Goal: Use online tool/utility: Utilize a website feature to perform a specific function

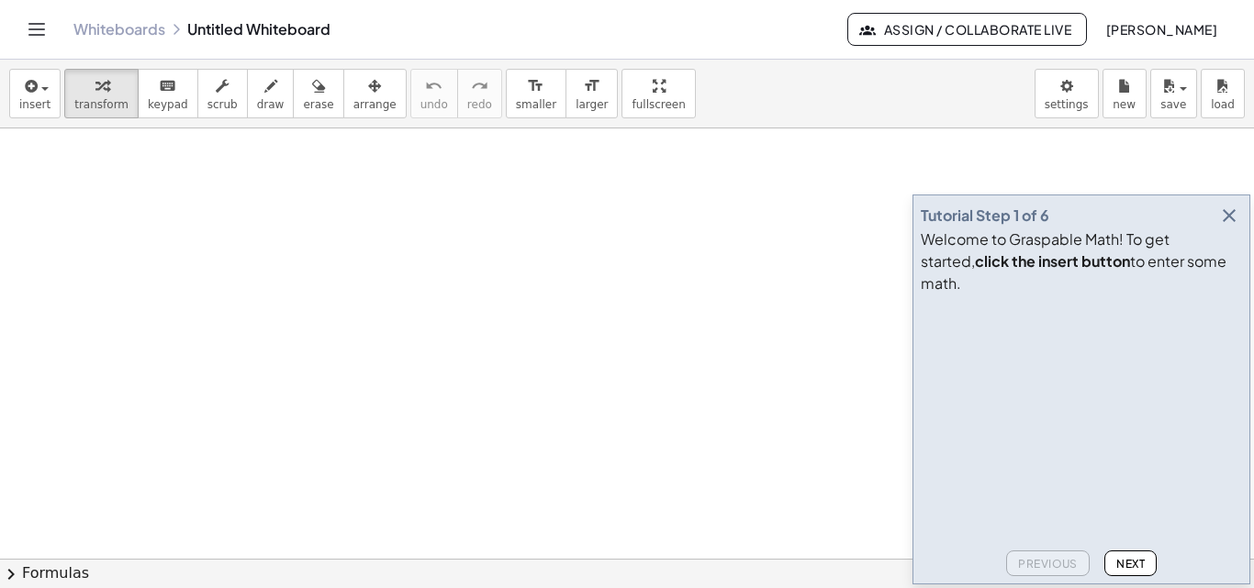
click at [1222, 227] on icon "button" at bounding box center [1229, 216] width 22 height 22
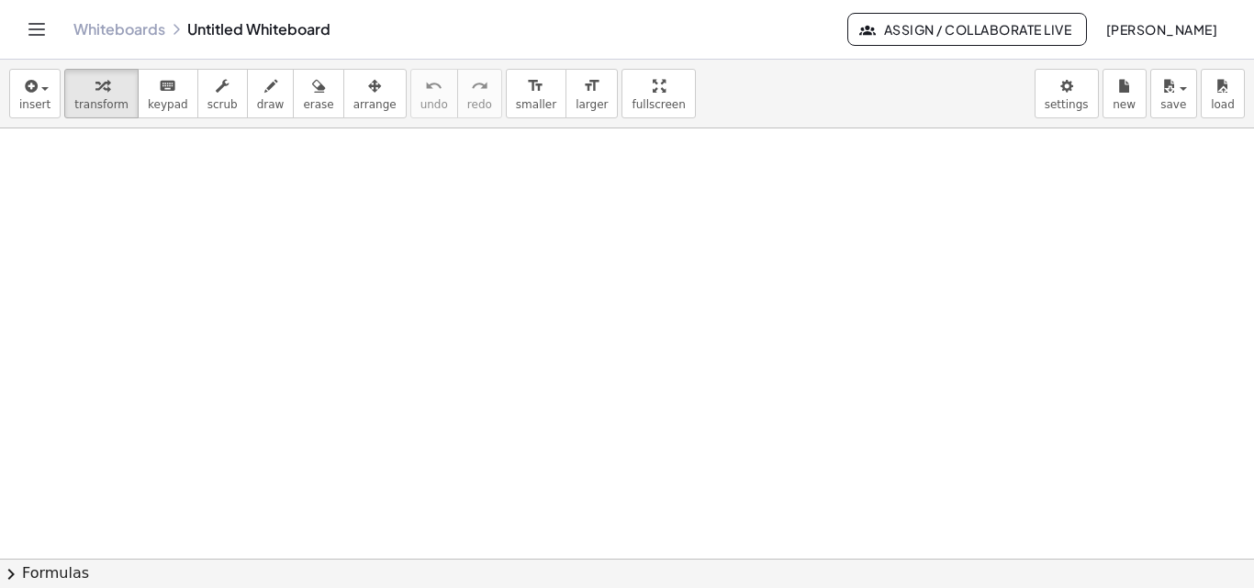
drag, startPoint x: 591, startPoint y: 417, endPoint x: 587, endPoint y: 429, distance: 12.5
click at [587, 429] on div at bounding box center [552, 414] width 319 height 62
drag, startPoint x: 591, startPoint y: 416, endPoint x: 468, endPoint y: 417, distance: 123.0
click at [468, 417] on div at bounding box center [552, 414] width 319 height 62
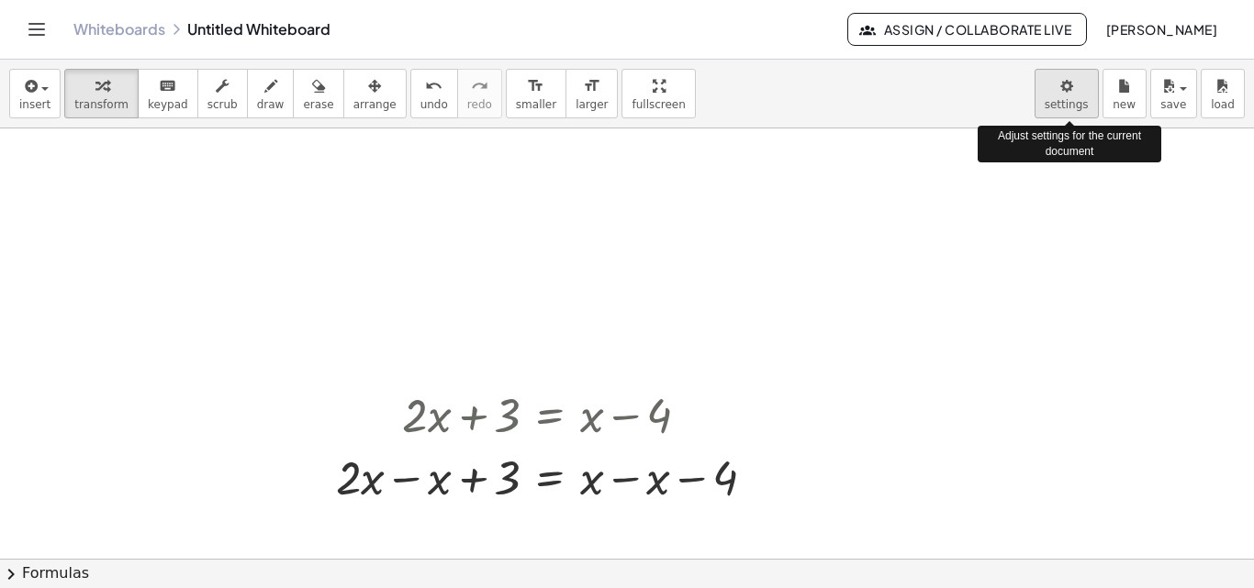
click at [1088, 89] on body "Graspable Math Activities Get Started Activity Bank Assigned Work Classes White…" at bounding box center [627, 294] width 1254 height 588
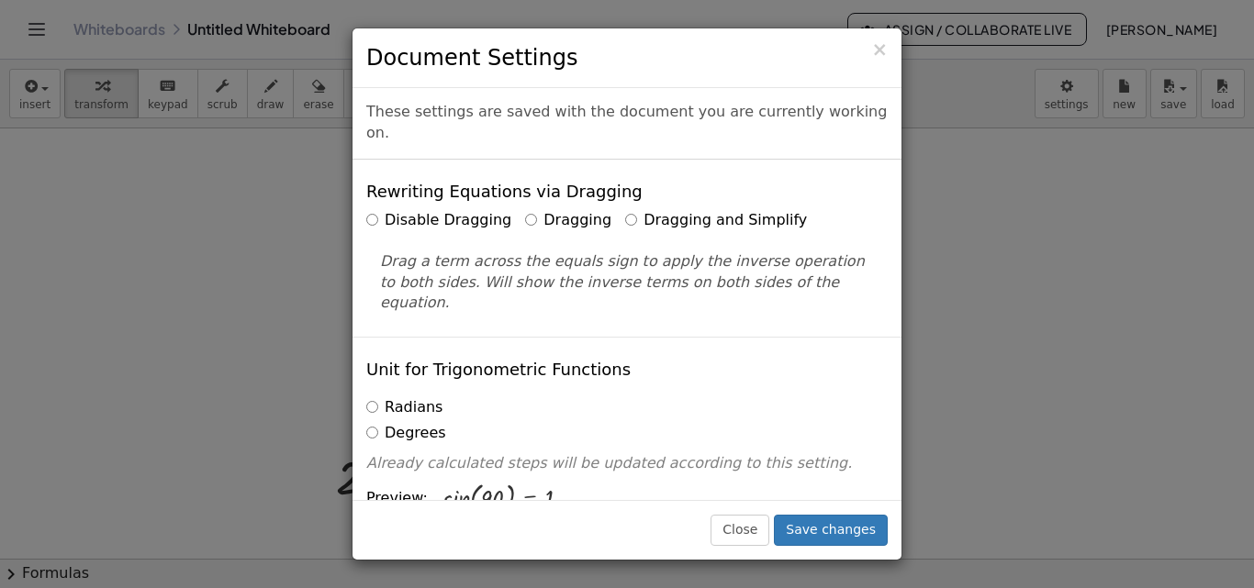
click at [659, 210] on div "Disable Dragging Dragging Dragging and Simplify" at bounding box center [626, 220] width 521 height 21
click at [651, 210] on label "Dragging and Simplify" at bounding box center [716, 220] width 182 height 21
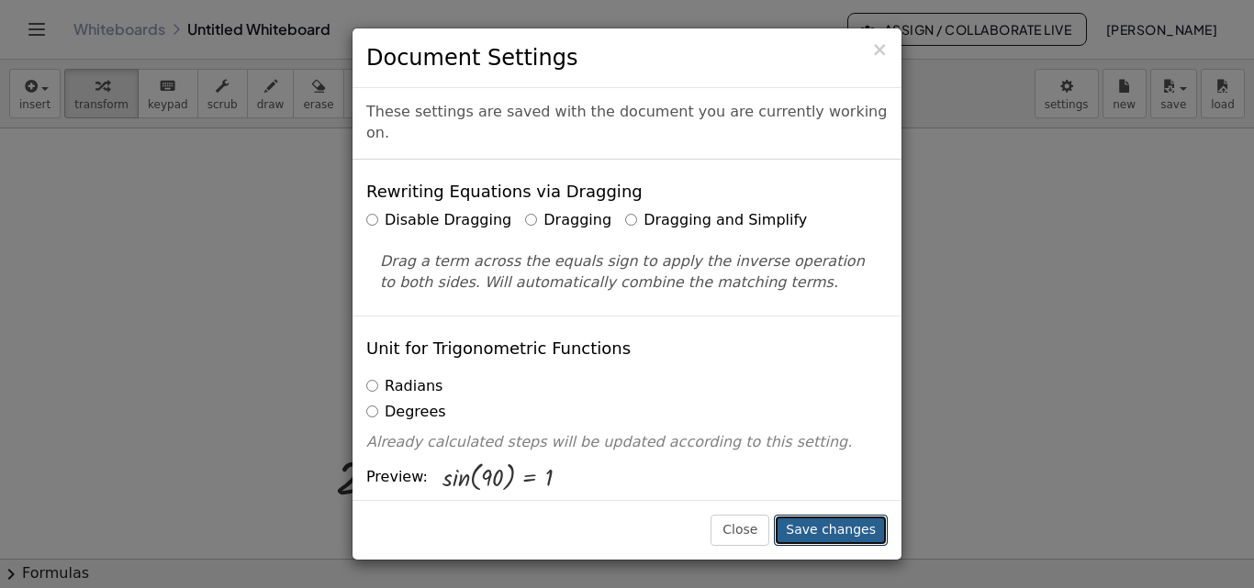
click at [825, 529] on button "Save changes" at bounding box center [831, 530] width 114 height 31
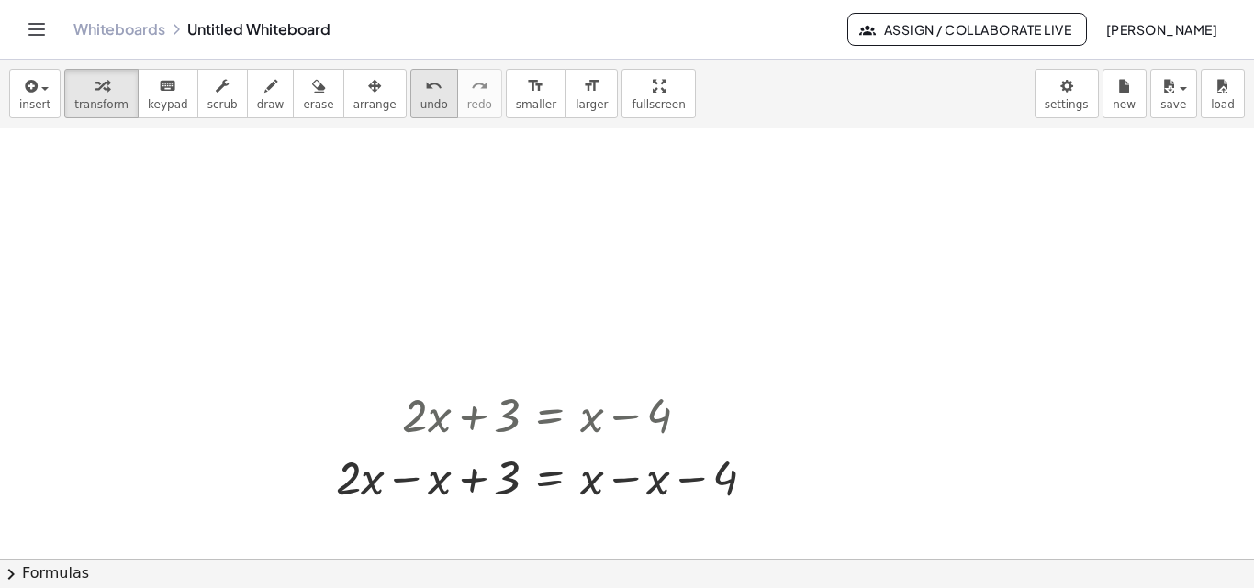
click at [425, 86] on icon "undo" at bounding box center [433, 86] width 17 height 22
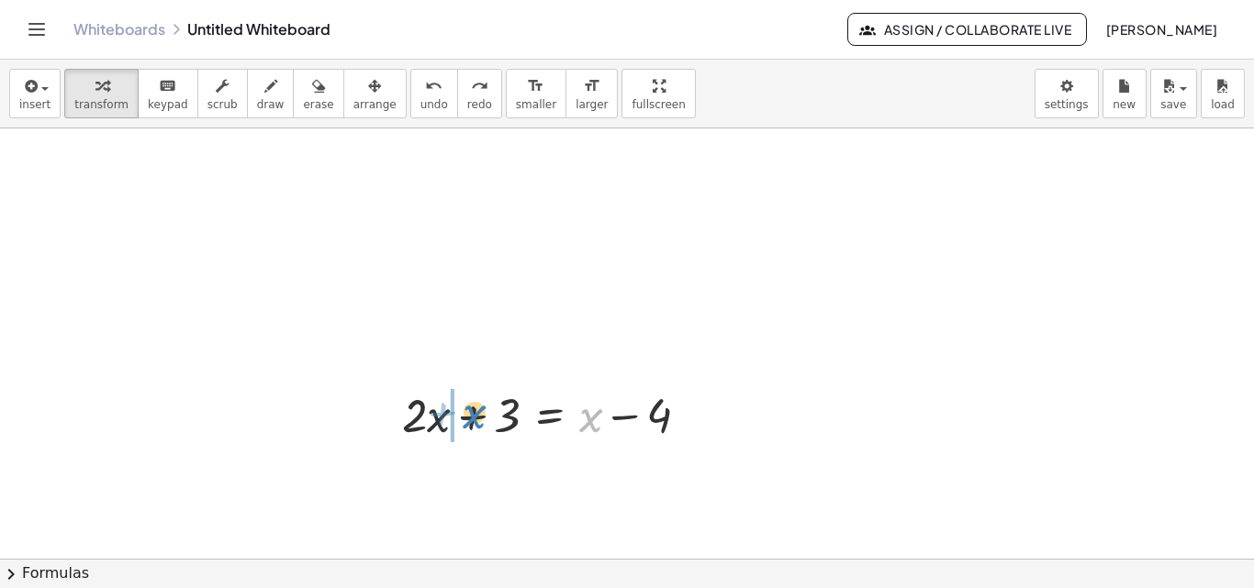
drag, startPoint x: 591, startPoint y: 422, endPoint x: 474, endPoint y: 419, distance: 116.6
click at [474, 419] on div at bounding box center [552, 414] width 319 height 62
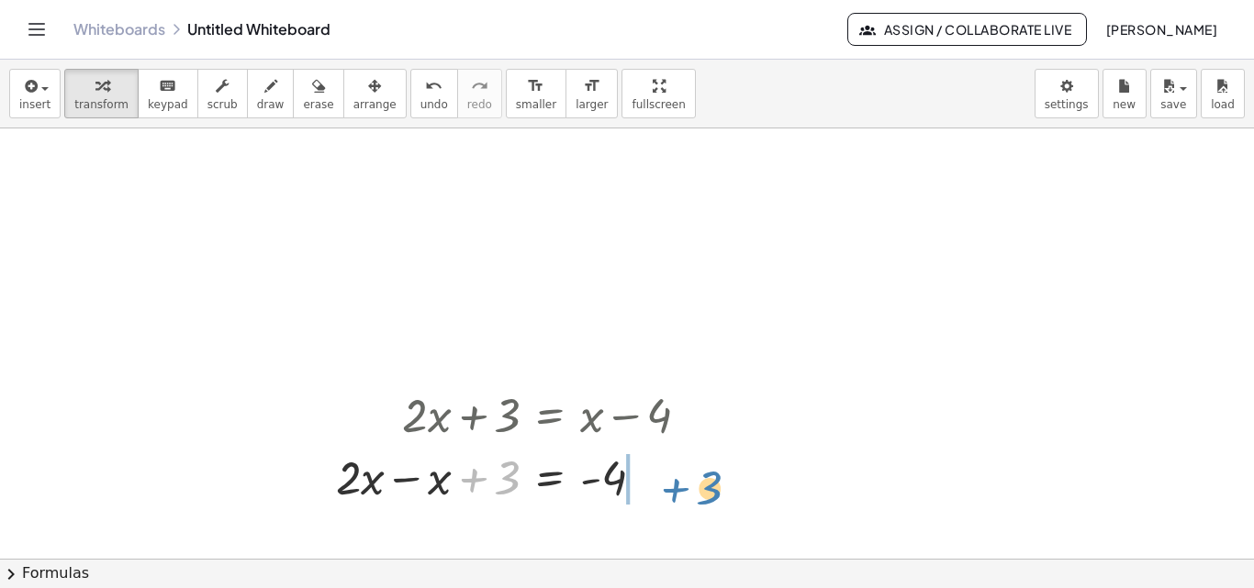
drag, startPoint x: 507, startPoint y: 485, endPoint x: 705, endPoint y: 477, distance: 198.4
click at [707, 487] on div at bounding box center [520, 476] width 386 height 62
